Goal: Information Seeking & Learning: Learn about a topic

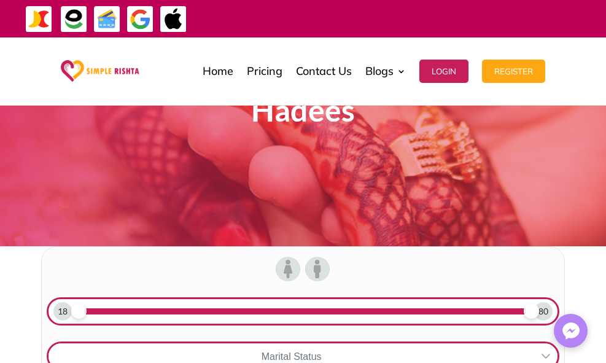
scroll to position [184, 0]
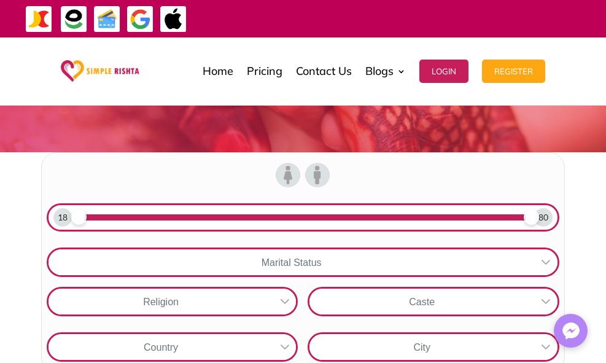
click at [534, 208] on div "80" at bounding box center [543, 217] width 18 height 18
click at [534, 249] on div at bounding box center [545, 262] width 23 height 26
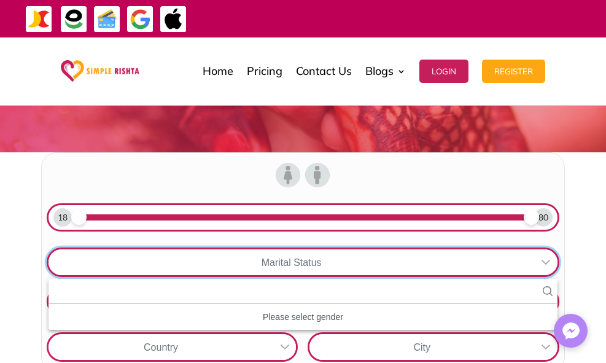
scroll to position [14, 2]
click at [217, 309] on div "Please select gender" at bounding box center [302, 317] width 508 height 16
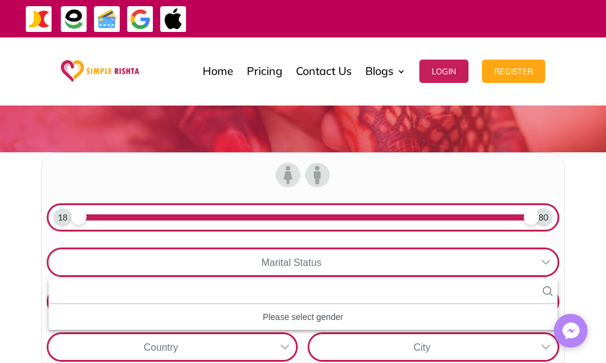
click at [541, 260] on icon at bounding box center [545, 262] width 9 height 5
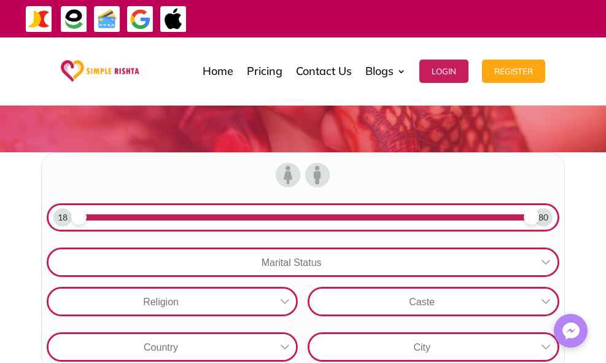
click at [541, 260] on icon at bounding box center [545, 262] width 9 height 5
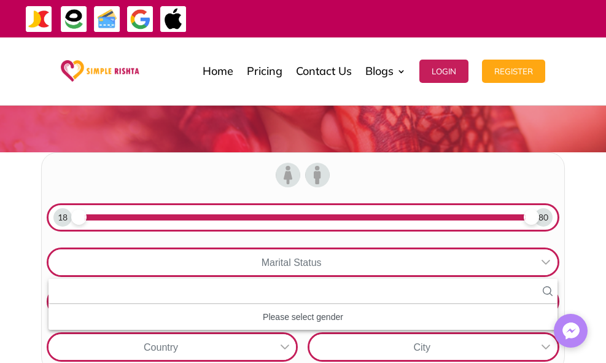
click at [229, 242] on div "Marital Status No results found Please select gender No available options No se…" at bounding box center [303, 261] width 522 height 39
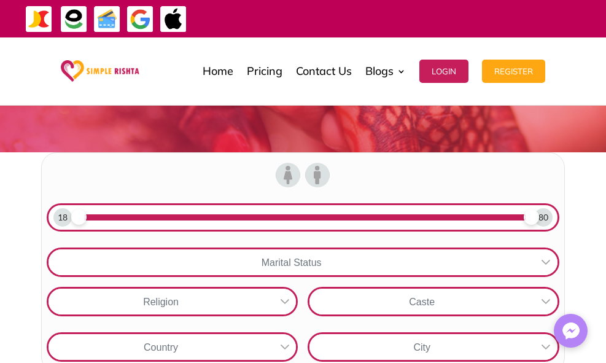
click at [541, 257] on icon at bounding box center [546, 262] width 10 height 10
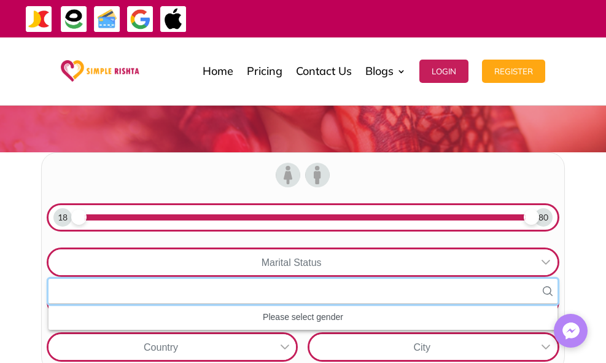
click at [231, 279] on input "text" at bounding box center [302, 291] width 508 height 25
type input "****"
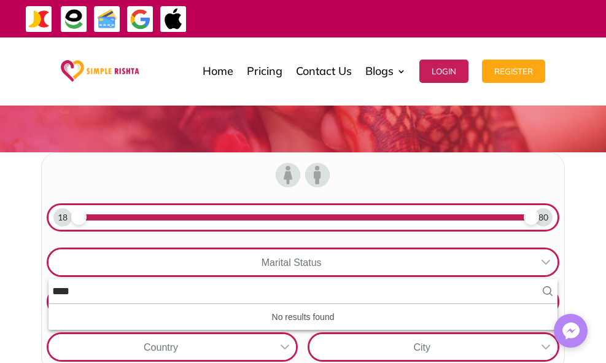
click at [314, 242] on div "Marital Status **** No results found No results found No available options No s…" at bounding box center [303, 283] width 522 height 83
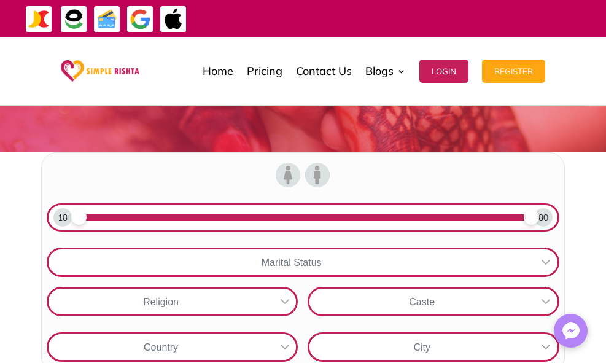
click at [273, 289] on div "Religion" at bounding box center [160, 302] width 224 height 26
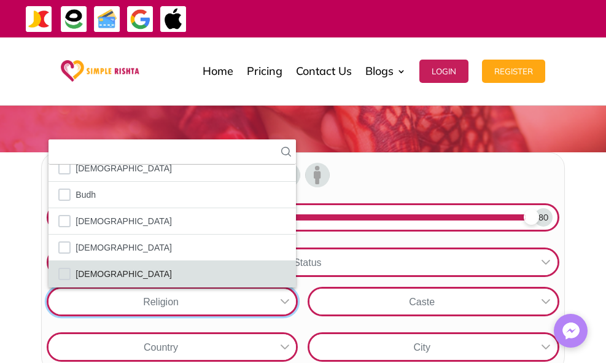
scroll to position [72, 0]
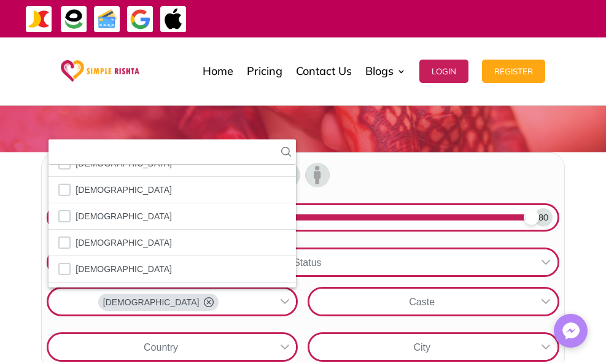
click at [390, 289] on div "Caste" at bounding box center [421, 302] width 224 height 26
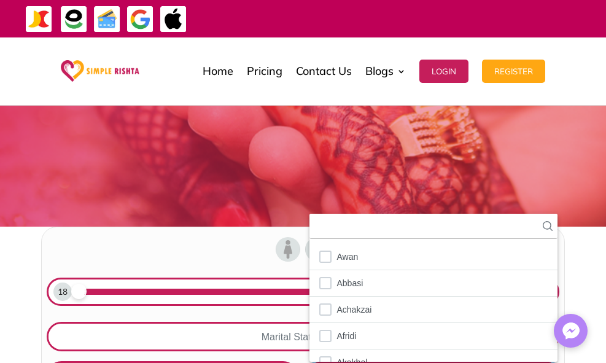
scroll to position [123, 0]
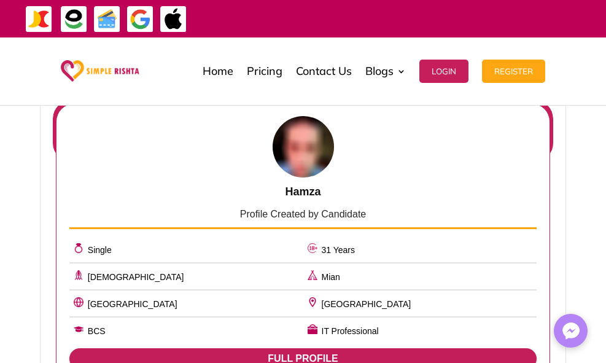
scroll to position [1044, 0]
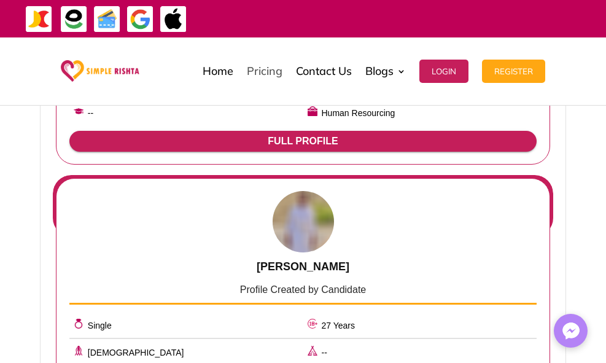
click at [262, 72] on link "Pricing" at bounding box center [265, 71] width 36 height 61
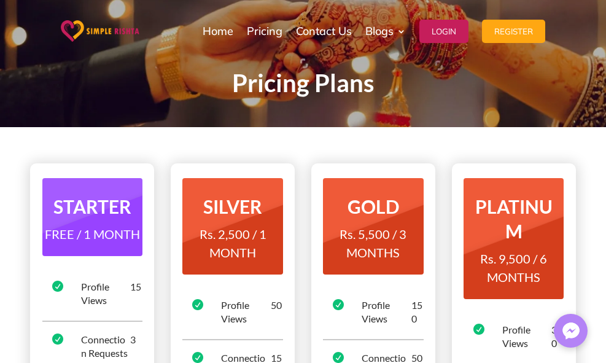
scroll to position [61, 0]
